Goal: Information Seeking & Learning: Find specific page/section

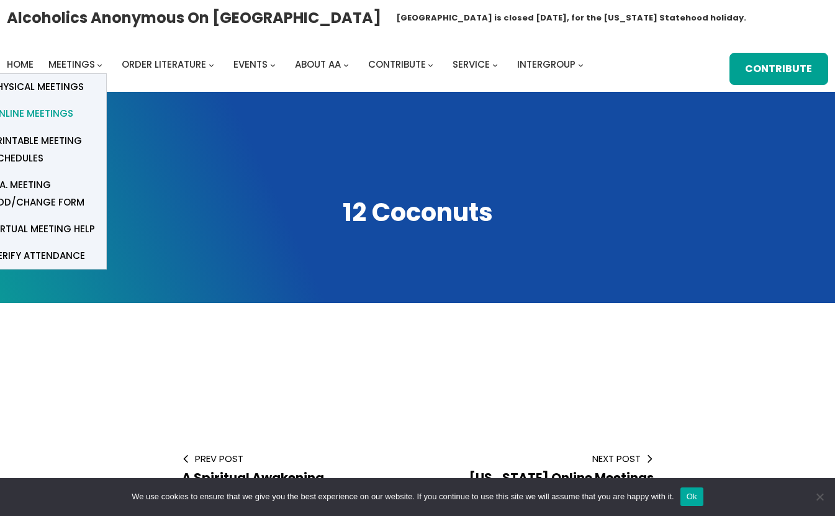
click at [45, 113] on span "Online Meetings" at bounding box center [32, 113] width 82 height 17
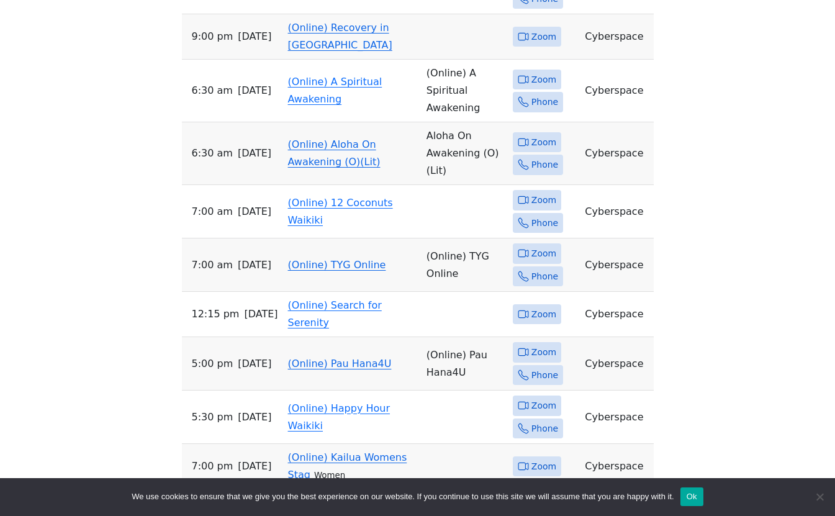
scroll to position [1043, 0]
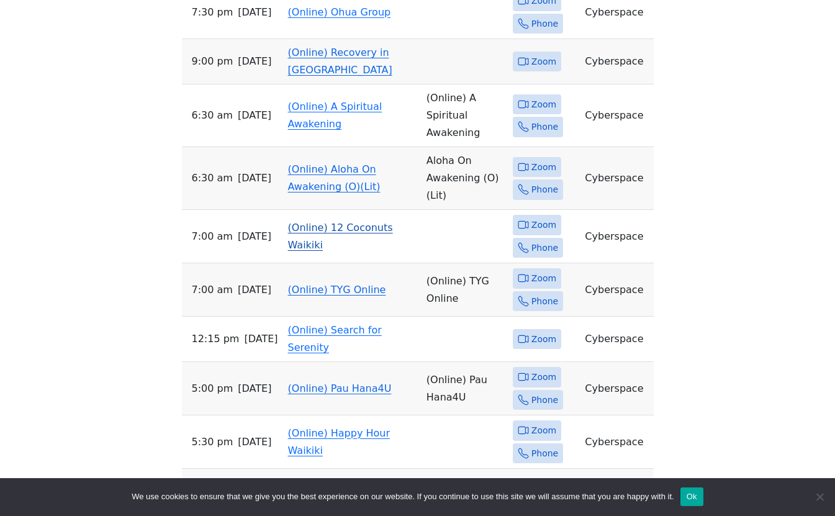
click at [360, 222] on link "(Online) 12 Coconuts Waikiki" at bounding box center [340, 236] width 105 height 29
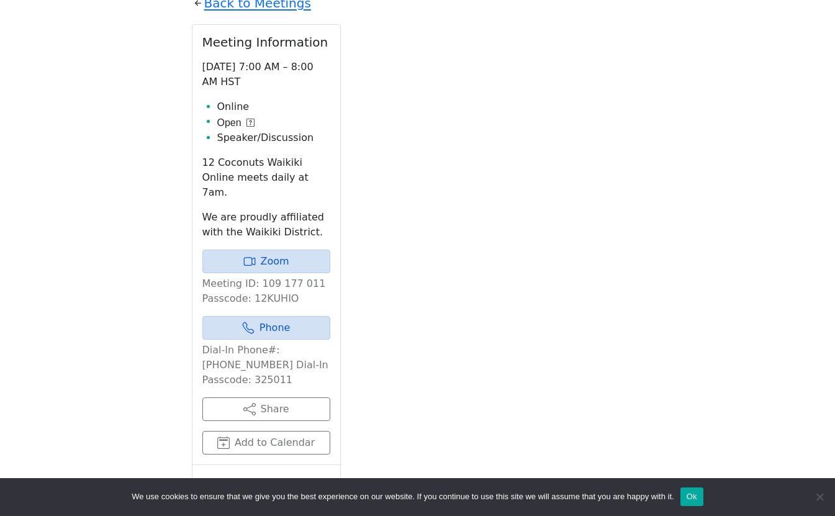
scroll to position [479, 0]
